Goal: Task Accomplishment & Management: Use online tool/utility

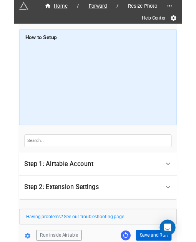
scroll to position [41, 0]
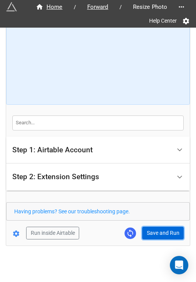
drag, startPoint x: 159, startPoint y: 230, endPoint x: 166, endPoint y: 242, distance: 14.0
click at [159, 230] on button "Save and Run" at bounding box center [162, 233] width 41 height 13
click at [164, 229] on button "Save and Run" at bounding box center [162, 233] width 41 height 13
click at [145, 232] on button "Save and Run" at bounding box center [162, 233] width 41 height 13
click at [152, 230] on button "Save and Run" at bounding box center [162, 233] width 41 height 13
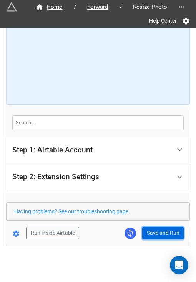
drag, startPoint x: 149, startPoint y: 233, endPoint x: 162, endPoint y: 275, distance: 44.2
click at [149, 233] on button "Save and Run" at bounding box center [162, 233] width 41 height 13
click at [154, 228] on button "Save and Run" at bounding box center [162, 233] width 41 height 13
click at [165, 228] on button "Save and Run" at bounding box center [162, 233] width 41 height 13
click at [151, 235] on button "Save and Run" at bounding box center [162, 233] width 41 height 13
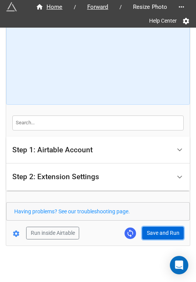
click at [156, 233] on button "Save and Run" at bounding box center [162, 233] width 41 height 13
click at [150, 231] on button "Save and Run" at bounding box center [162, 233] width 41 height 13
drag, startPoint x: 148, startPoint y: 234, endPoint x: 153, endPoint y: 233, distance: 4.7
click at [148, 234] on button "Save and Run" at bounding box center [162, 233] width 41 height 13
click at [157, 231] on button "Save and Run" at bounding box center [162, 233] width 41 height 13
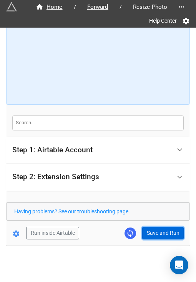
click at [152, 236] on button "Save and Run" at bounding box center [162, 233] width 41 height 13
click at [162, 231] on button "Save and Run" at bounding box center [162, 233] width 41 height 13
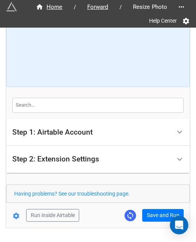
scroll to position [81, 0]
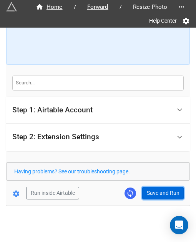
click at [150, 188] on button "Save and Run" at bounding box center [162, 193] width 41 height 13
click at [150, 191] on button "Save and Run" at bounding box center [162, 193] width 41 height 13
click at [145, 194] on button "Save and Run" at bounding box center [162, 193] width 41 height 13
click at [164, 194] on button "Save and Run" at bounding box center [162, 193] width 41 height 13
click at [148, 187] on button "Save and Run" at bounding box center [162, 193] width 41 height 13
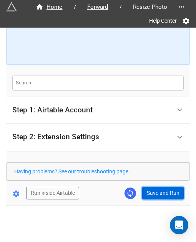
click at [148, 190] on button "Save and Run" at bounding box center [162, 193] width 41 height 13
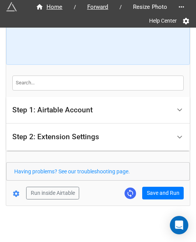
click at [152, 184] on form "How to Setup Step 1: Airtable Account Airtable User API Key Manna-Sinsub Airtab…" at bounding box center [97, 76] width 183 height 246
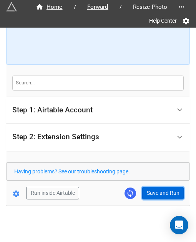
drag, startPoint x: 144, startPoint y: 192, endPoint x: 164, endPoint y: 190, distance: 20.0
click at [145, 192] on button "Save and Run" at bounding box center [162, 193] width 41 height 13
drag, startPoint x: 162, startPoint y: 188, endPoint x: 182, endPoint y: 186, distance: 19.3
click at [162, 188] on button "Save and Run" at bounding box center [162, 193] width 41 height 13
click at [152, 196] on button "Save and Run" at bounding box center [162, 193] width 41 height 13
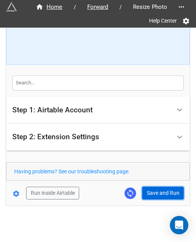
click at [166, 189] on button "Save and Run" at bounding box center [162, 193] width 41 height 13
click at [160, 189] on button "Save and Run" at bounding box center [162, 193] width 41 height 13
drag, startPoint x: 147, startPoint y: 192, endPoint x: 194, endPoint y: 211, distance: 50.0
click at [148, 192] on button "Save and Run" at bounding box center [162, 193] width 41 height 13
click at [164, 186] on form "How to Setup Step 1: Airtable Account Airtable User API Key Manna-Sinsub Airtab…" at bounding box center [97, 76] width 183 height 246
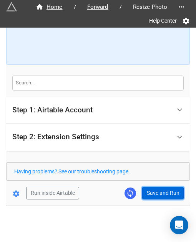
click at [165, 187] on button "Save and Run" at bounding box center [162, 193] width 41 height 13
drag, startPoint x: 156, startPoint y: 193, endPoint x: 175, endPoint y: 202, distance: 20.6
click at [156, 193] on button "Save and Run" at bounding box center [162, 193] width 41 height 13
click at [167, 192] on button "Save and Run" at bounding box center [162, 193] width 41 height 13
click at [150, 192] on button "Save and Run" at bounding box center [162, 193] width 41 height 13
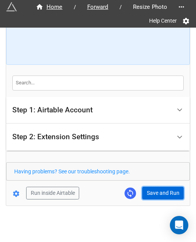
click at [157, 190] on button "Save and Run" at bounding box center [162, 193] width 41 height 13
drag, startPoint x: 160, startPoint y: 190, endPoint x: 195, endPoint y: 200, distance: 36.2
click at [160, 190] on button "Save and Run" at bounding box center [162, 193] width 41 height 13
drag, startPoint x: 155, startPoint y: 192, endPoint x: 158, endPoint y: 199, distance: 8.3
click at [155, 192] on button "Save and Run" at bounding box center [162, 193] width 41 height 13
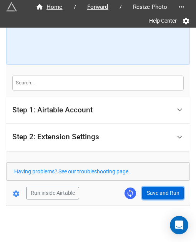
click at [158, 197] on button "Save and Run" at bounding box center [162, 193] width 41 height 13
click at [156, 190] on button "Save and Run" at bounding box center [162, 193] width 41 height 13
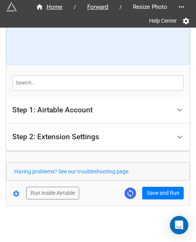
drag, startPoint x: 148, startPoint y: 183, endPoint x: 156, endPoint y: 192, distance: 12.0
click at [150, 186] on form "How to Setup Step 1: Airtable Account Airtable User API Key Manna-Sinsub Airtab…" at bounding box center [97, 76] width 183 height 246
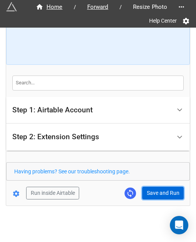
click at [156, 192] on button "Save and Run" at bounding box center [162, 193] width 41 height 13
drag, startPoint x: 153, startPoint y: 191, endPoint x: 157, endPoint y: 191, distance: 4.2
click at [153, 191] on button "Save and Run" at bounding box center [162, 193] width 41 height 13
drag, startPoint x: 162, startPoint y: 192, endPoint x: 193, endPoint y: 189, distance: 31.9
click at [162, 192] on button "Save and Run" at bounding box center [162, 193] width 41 height 13
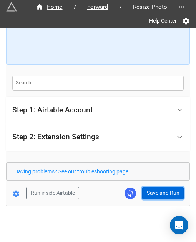
click at [159, 196] on button "Save and Run" at bounding box center [162, 193] width 41 height 13
click at [151, 191] on button "Save and Run" at bounding box center [162, 193] width 41 height 13
drag, startPoint x: 159, startPoint y: 190, endPoint x: 190, endPoint y: 185, distance: 32.0
click at [159, 190] on button "Save and Run" at bounding box center [162, 193] width 41 height 13
drag, startPoint x: 160, startPoint y: 192, endPoint x: 191, endPoint y: 182, distance: 32.4
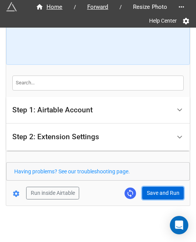
click at [160, 192] on button "Save and Run" at bounding box center [162, 193] width 41 height 13
click at [163, 192] on button "Save and Run" at bounding box center [162, 193] width 41 height 13
click at [160, 190] on button "Save and Run" at bounding box center [162, 193] width 41 height 13
click at [154, 192] on button "Save and Run" at bounding box center [162, 193] width 41 height 13
drag, startPoint x: 157, startPoint y: 195, endPoint x: 193, endPoint y: 186, distance: 37.1
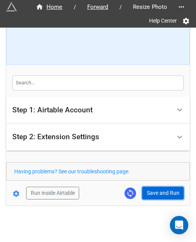
click at [157, 195] on button "Save and Run" at bounding box center [162, 193] width 41 height 13
click at [164, 187] on button "Save and Run" at bounding box center [162, 193] width 41 height 13
drag, startPoint x: 165, startPoint y: 187, endPoint x: 174, endPoint y: 182, distance: 10.1
click at [165, 187] on button "Save and Run" at bounding box center [162, 193] width 41 height 13
drag, startPoint x: 156, startPoint y: 191, endPoint x: 177, endPoint y: 214, distance: 31.0
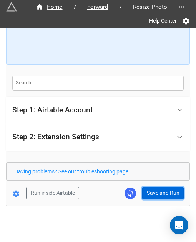
click at [156, 191] on button "Save and Run" at bounding box center [162, 193] width 41 height 13
click at [153, 193] on button "Save and Run" at bounding box center [162, 193] width 41 height 13
click at [164, 195] on button "Save and Run" at bounding box center [162, 193] width 41 height 13
drag, startPoint x: 152, startPoint y: 193, endPoint x: 180, endPoint y: 195, distance: 28.1
click at [152, 193] on button "Save and Run" at bounding box center [162, 193] width 41 height 13
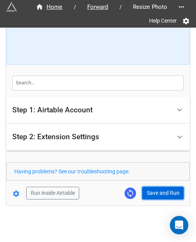
click at [149, 188] on button "Save and Run" at bounding box center [162, 193] width 41 height 13
drag, startPoint x: 162, startPoint y: 188, endPoint x: 192, endPoint y: 180, distance: 31.0
click at [162, 188] on button "Save and Run" at bounding box center [162, 193] width 41 height 13
click at [160, 198] on div "Home / Forward / Resize Photo Help Center How to Setup Step 1: Airtable Account…" at bounding box center [97, 76] width 183 height 259
click at [162, 193] on button "Save and Run" at bounding box center [162, 193] width 41 height 13
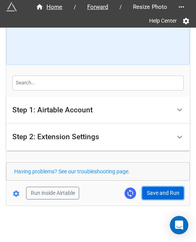
click at [156, 192] on button "Save and Run" at bounding box center [162, 193] width 41 height 13
click at [147, 187] on button "Save and Run" at bounding box center [162, 193] width 41 height 13
click at [149, 193] on button "Save and Run" at bounding box center [162, 193] width 41 height 13
drag, startPoint x: 150, startPoint y: 195, endPoint x: 160, endPoint y: 204, distance: 13.6
click at [150, 195] on button "Save and Run" at bounding box center [162, 193] width 41 height 13
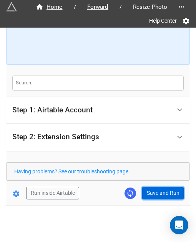
click at [160, 193] on button "Save and Run" at bounding box center [162, 193] width 41 height 13
click at [162, 190] on button "Save and Run" at bounding box center [162, 193] width 41 height 13
click at [164, 188] on button "Save and Run" at bounding box center [162, 193] width 41 height 13
click at [165, 194] on button "Save and Run" at bounding box center [162, 193] width 41 height 13
click at [167, 191] on button "Save and Run" at bounding box center [162, 193] width 41 height 13
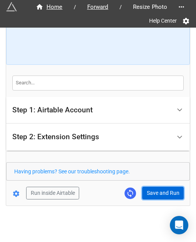
drag, startPoint x: 147, startPoint y: 190, endPoint x: 164, endPoint y: 190, distance: 17.3
click at [147, 190] on button "Save and Run" at bounding box center [162, 193] width 41 height 13
click at [152, 192] on button "Save and Run" at bounding box center [162, 193] width 41 height 13
